Goal: Task Accomplishment & Management: Manage account settings

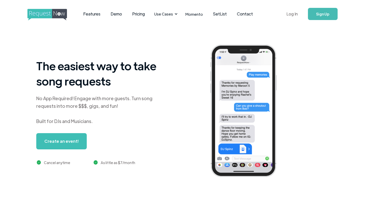
click at [287, 12] on link "Log In" at bounding box center [292, 14] width 22 height 18
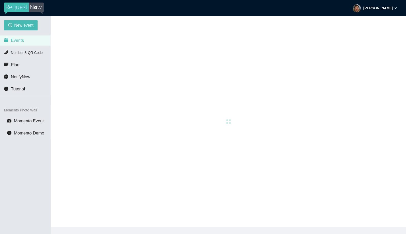
click at [383, 7] on strong "Matt Auerbach" at bounding box center [378, 8] width 30 height 4
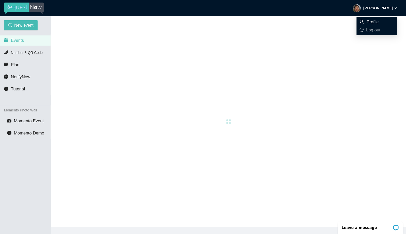
click at [361, 20] on icon "user" at bounding box center [361, 22] width 4 height 4
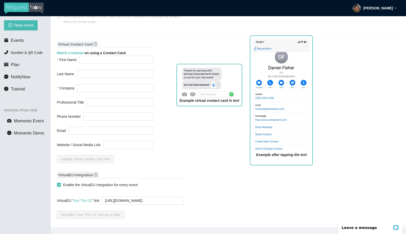
scroll to position [251, 0]
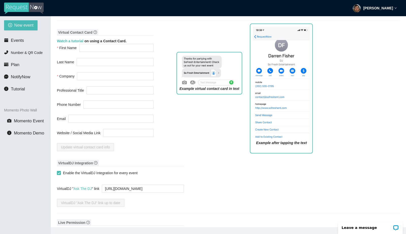
type input "DJ"
type input "Spinz"
type input "RequestNow"
type input "DJ"
type input "contact@requestnow.io"
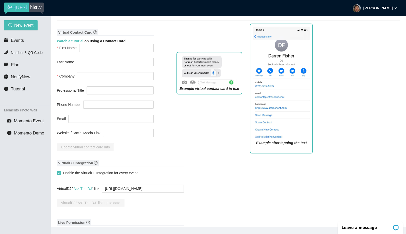
type input "https://instagram.com/requestnowapp"
